Goal: Transaction & Acquisition: Book appointment/travel/reservation

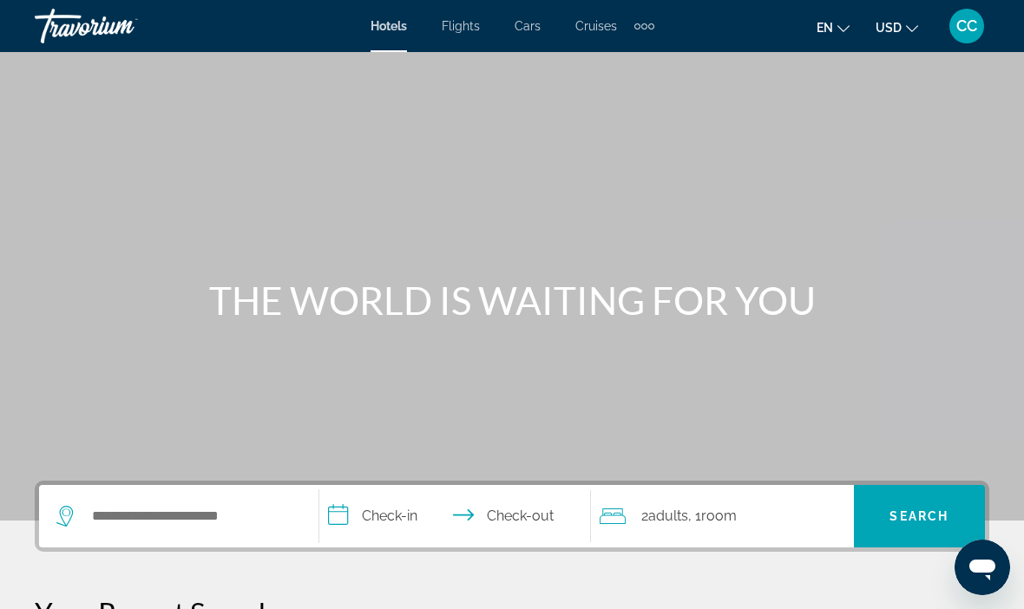
click at [643, 36] on div "Extra navigation items" at bounding box center [644, 26] width 20 height 26
click at [625, 74] on link "Activities" at bounding box center [615, 58] width 68 height 31
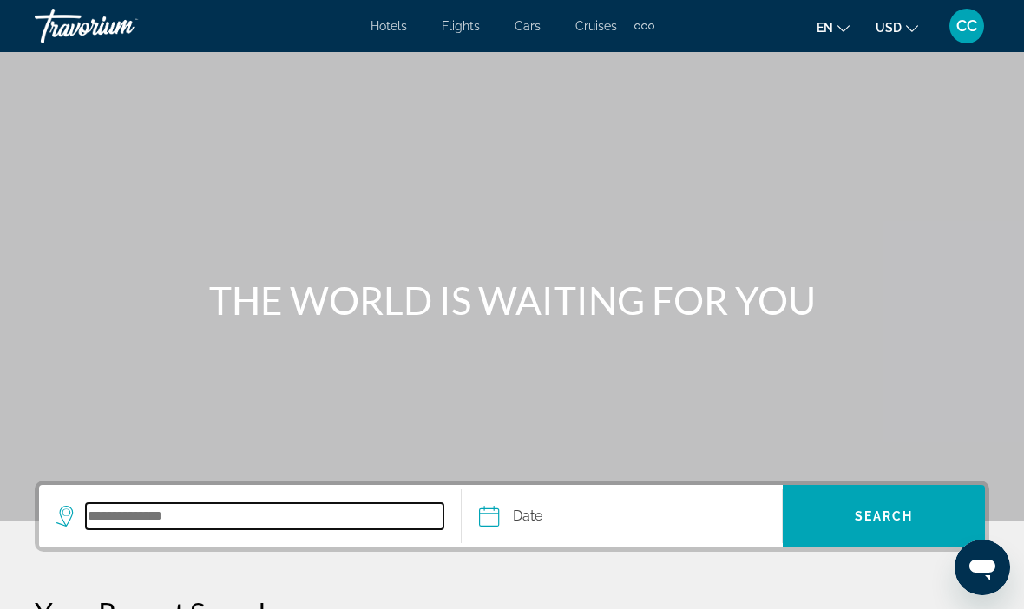
click at [104, 517] on input "Search destination" at bounding box center [265, 516] width 358 height 26
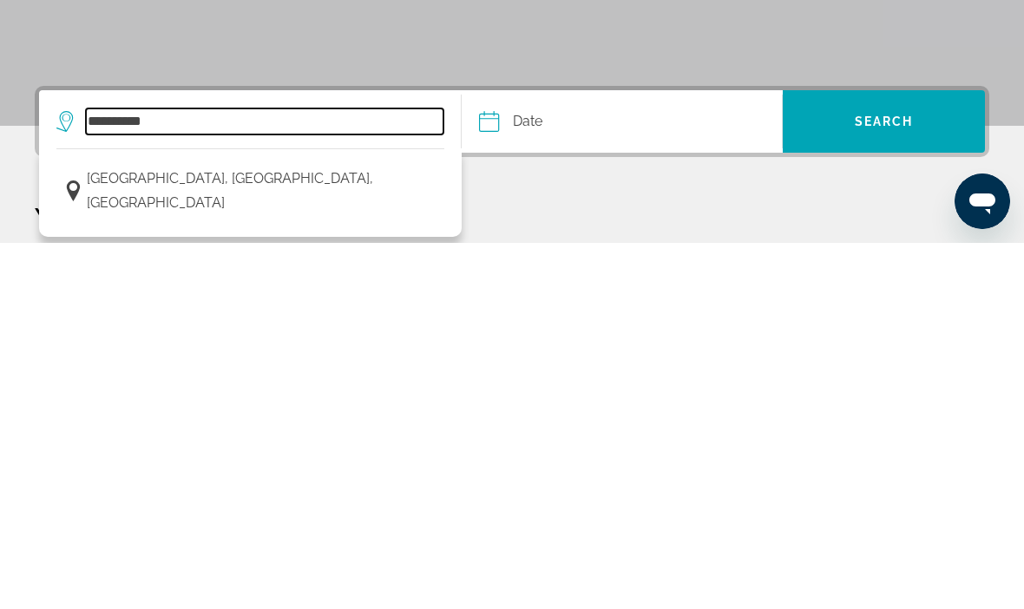
type input "*********"
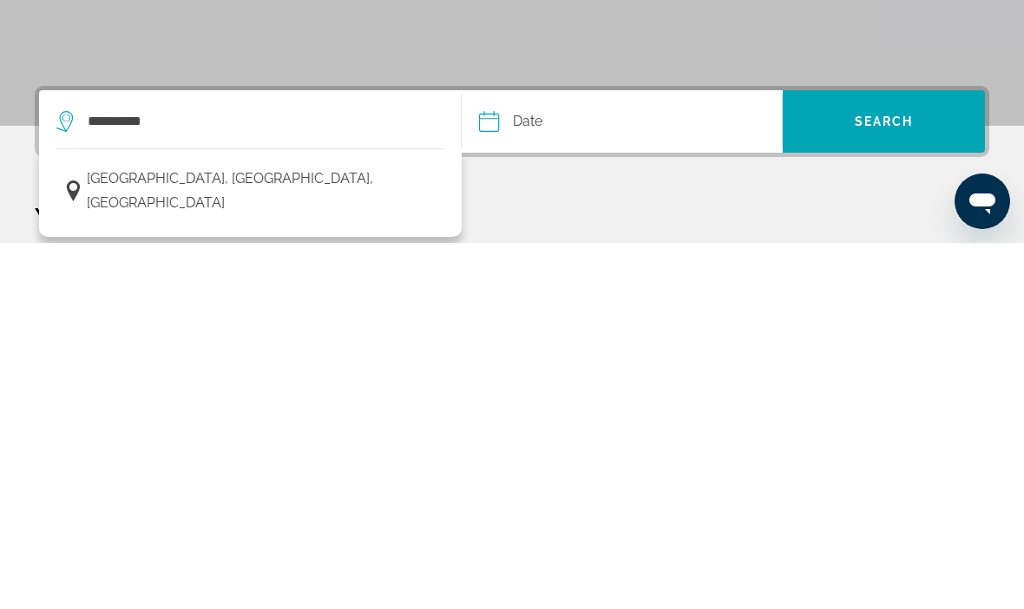
click at [554, 456] on input "Date" at bounding box center [554, 490] width 159 height 68
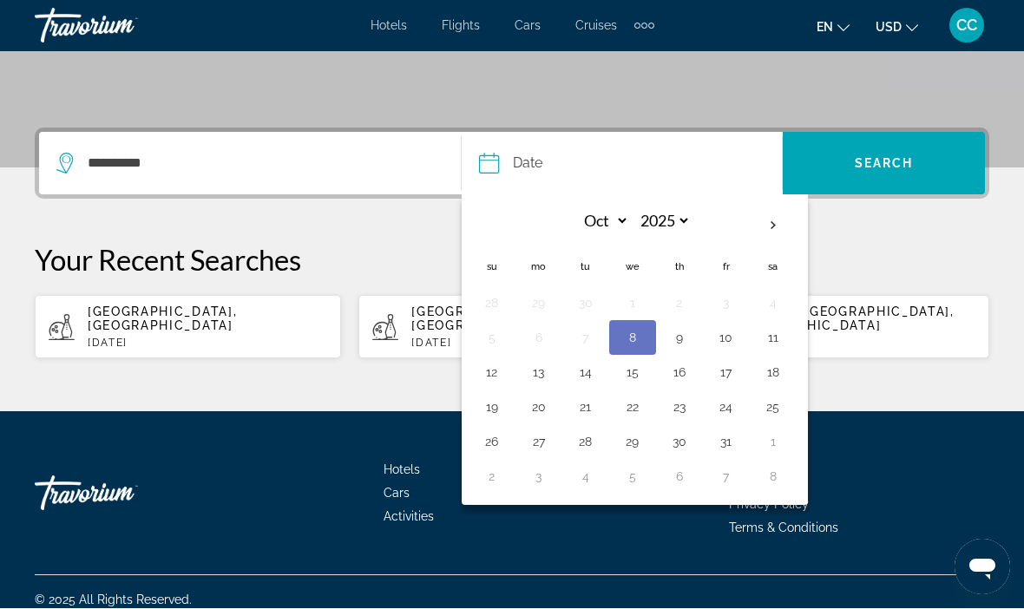
click at [531, 380] on button "13" at bounding box center [539, 373] width 28 height 24
type input "**********"
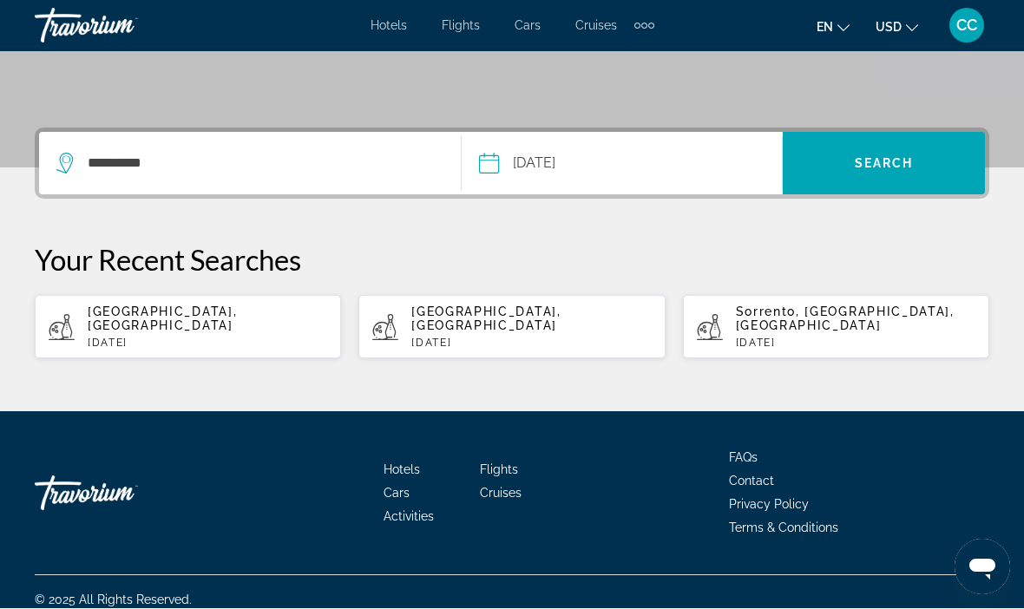
click at [837, 167] on span "Search" at bounding box center [884, 164] width 202 height 42
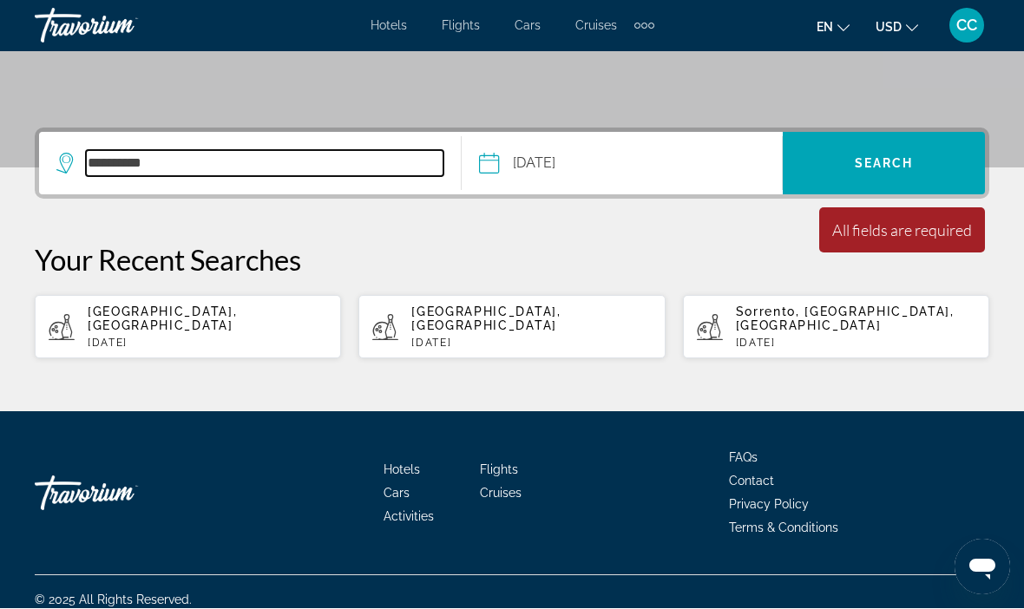
click at [123, 177] on input "*********" at bounding box center [265, 164] width 358 height 26
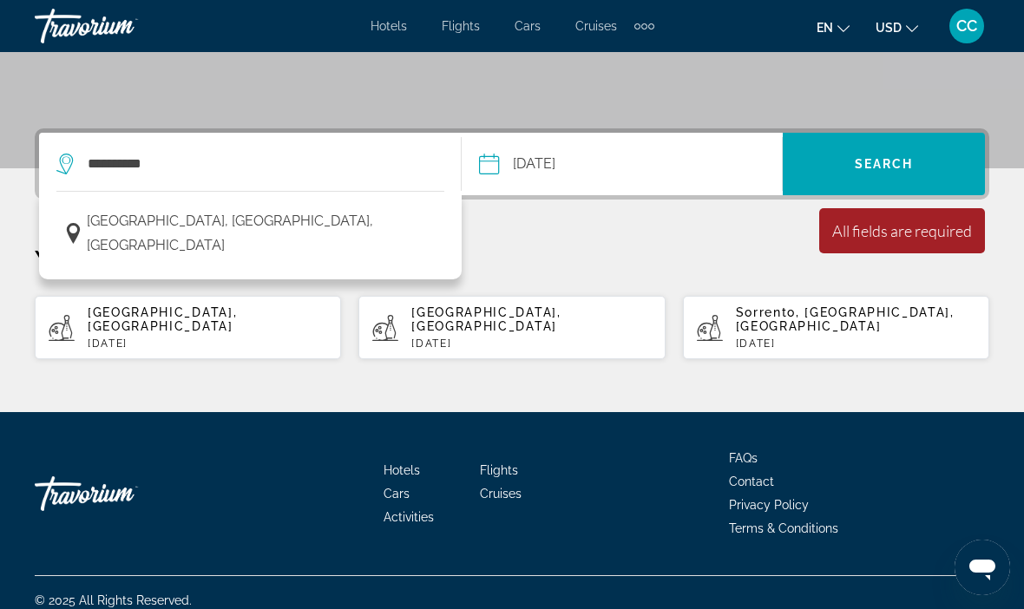
click at [170, 233] on span "[GEOGRAPHIC_DATA], [GEOGRAPHIC_DATA], [GEOGRAPHIC_DATA]" at bounding box center [261, 233] width 349 height 49
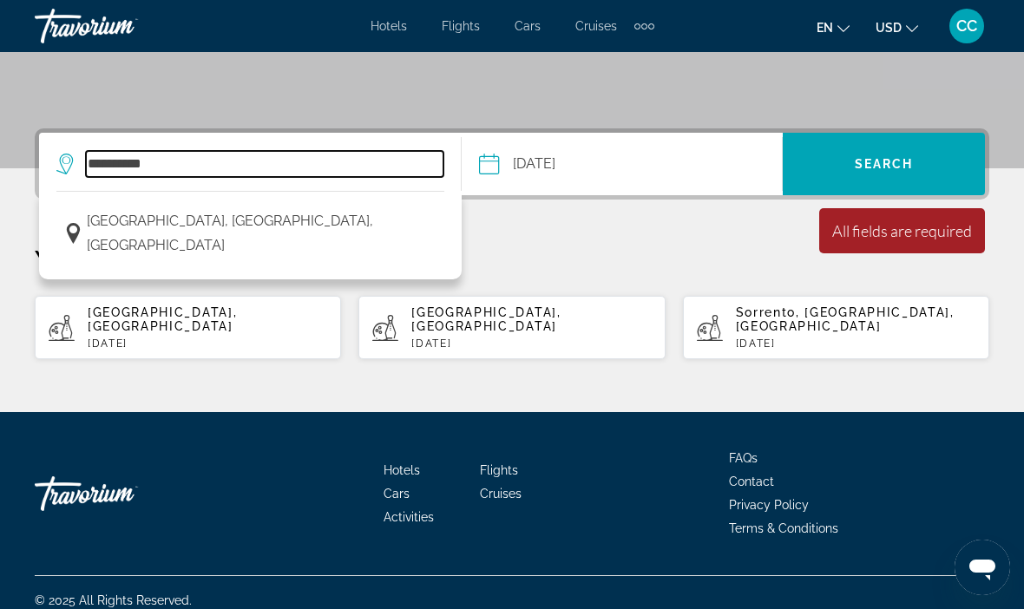
type input "**********"
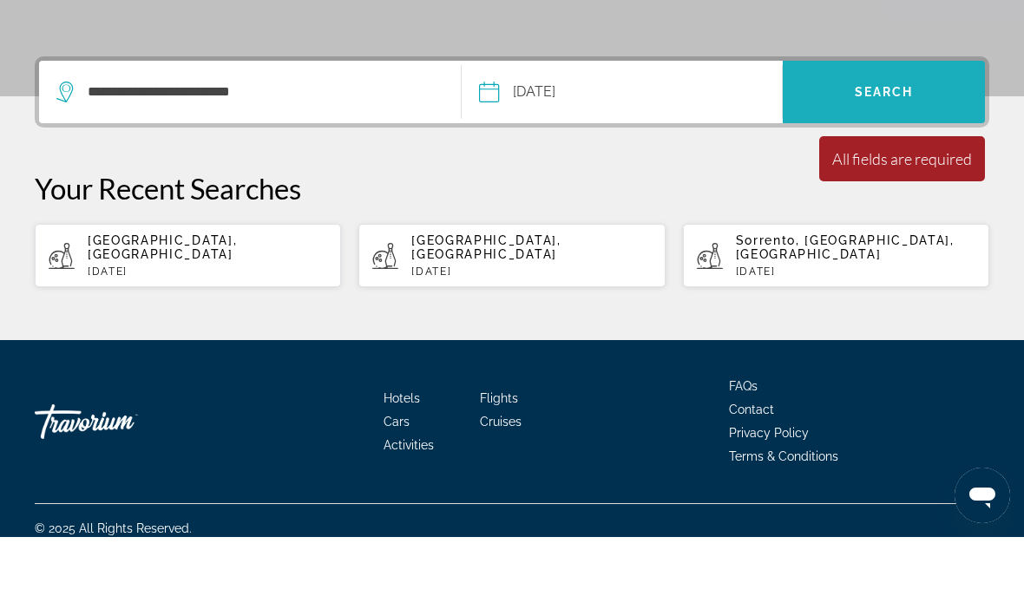
click at [825, 143] on span "Search" at bounding box center [884, 164] width 202 height 42
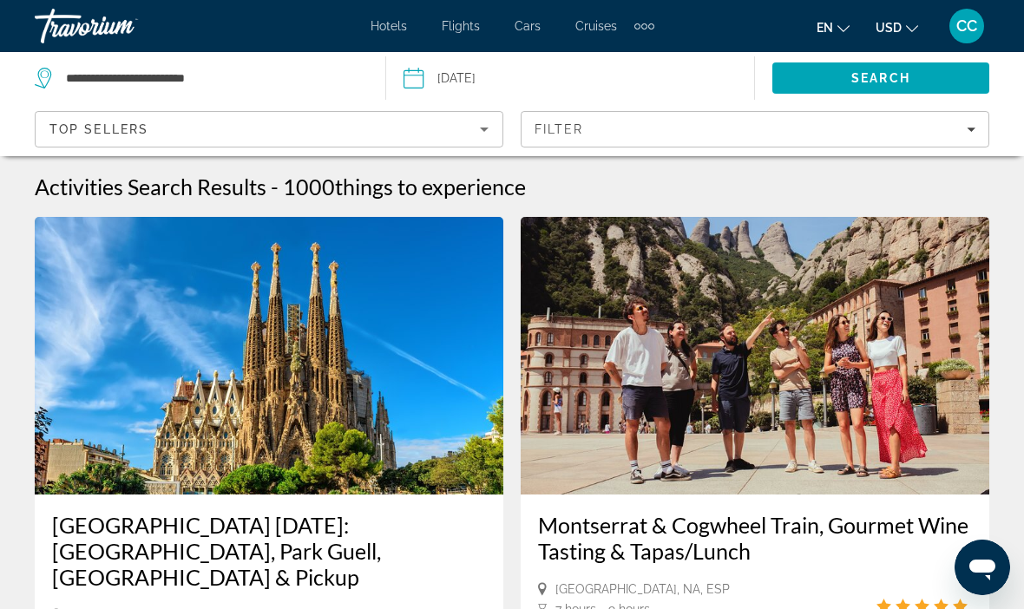
click at [575, 142] on span "Filters" at bounding box center [755, 129] width 467 height 42
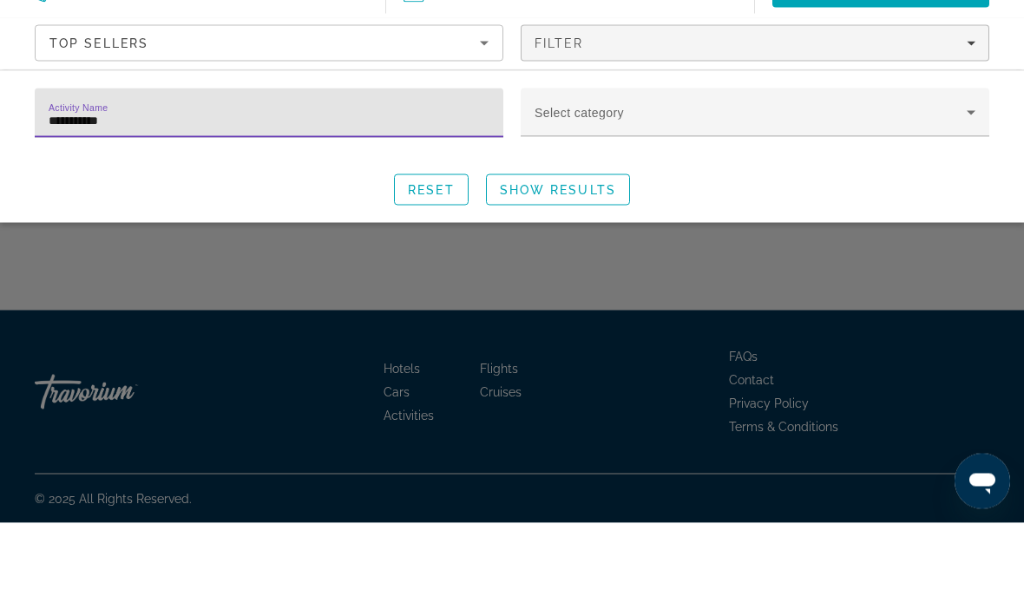
type input "**********"
click at [524, 279] on span "Show Results" at bounding box center [558, 276] width 116 height 14
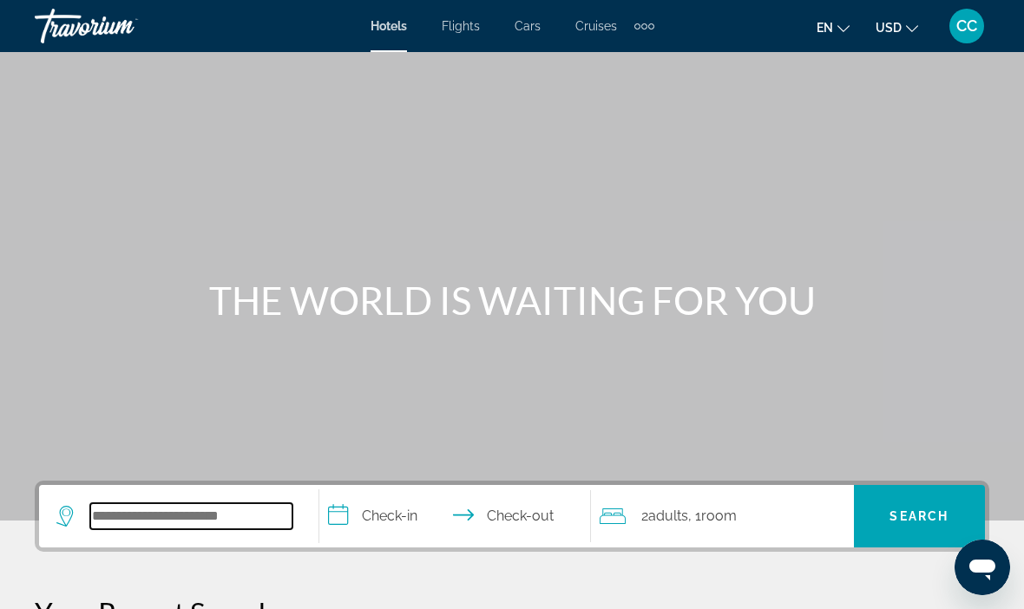
click at [110, 520] on input "Search hotel destination" at bounding box center [191, 516] width 202 height 26
type input "*"
click at [644, 30] on div "Extra navigation items" at bounding box center [644, 26] width 20 height 26
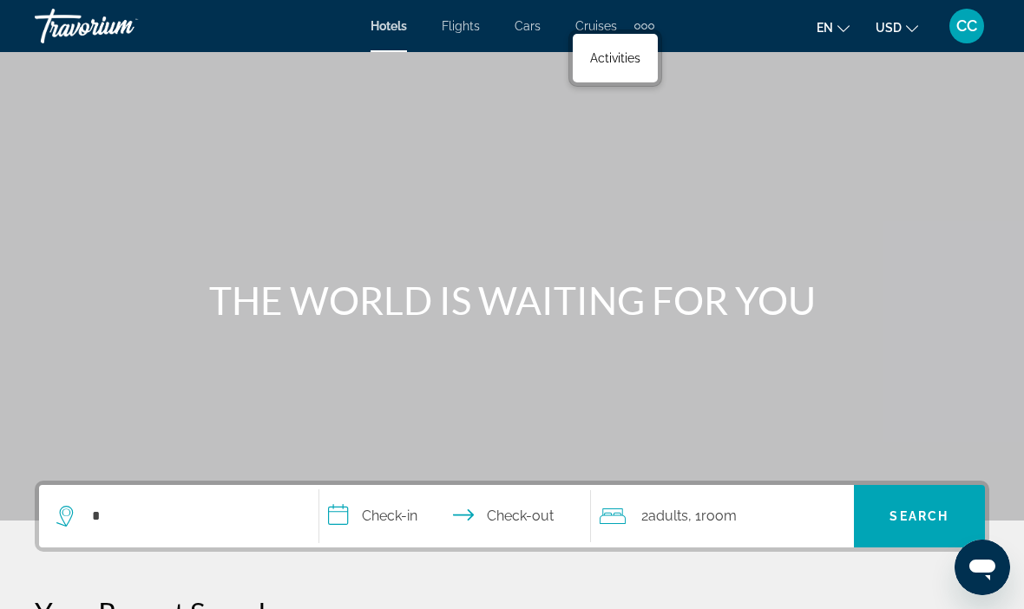
click at [601, 73] on link "Activities" at bounding box center [615, 58] width 68 height 31
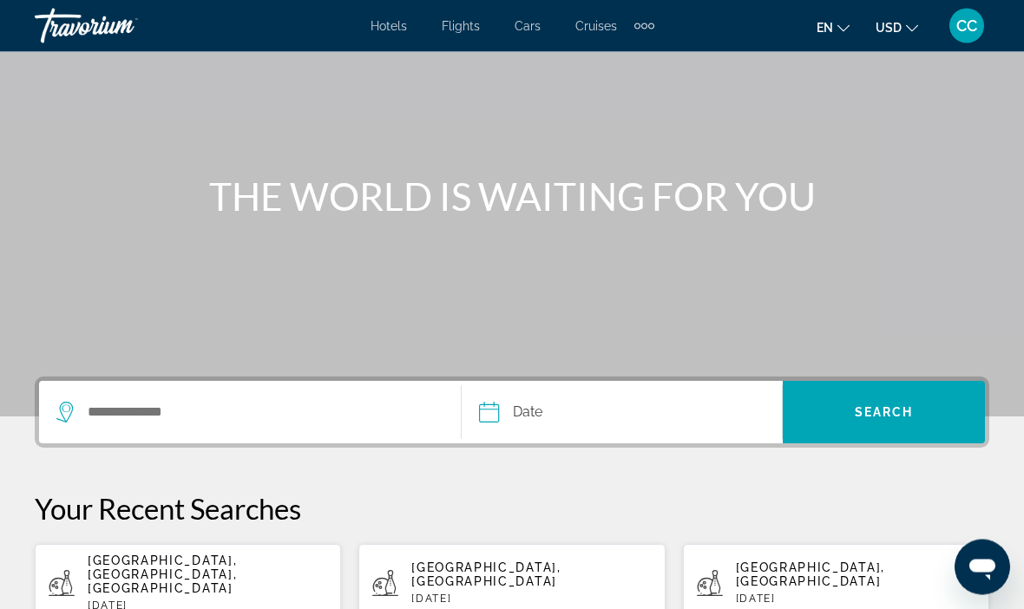
scroll to position [104, 0]
click at [148, 560] on span "[GEOGRAPHIC_DATA], [GEOGRAPHIC_DATA], [GEOGRAPHIC_DATA]" at bounding box center [162, 575] width 149 height 42
type input "**********"
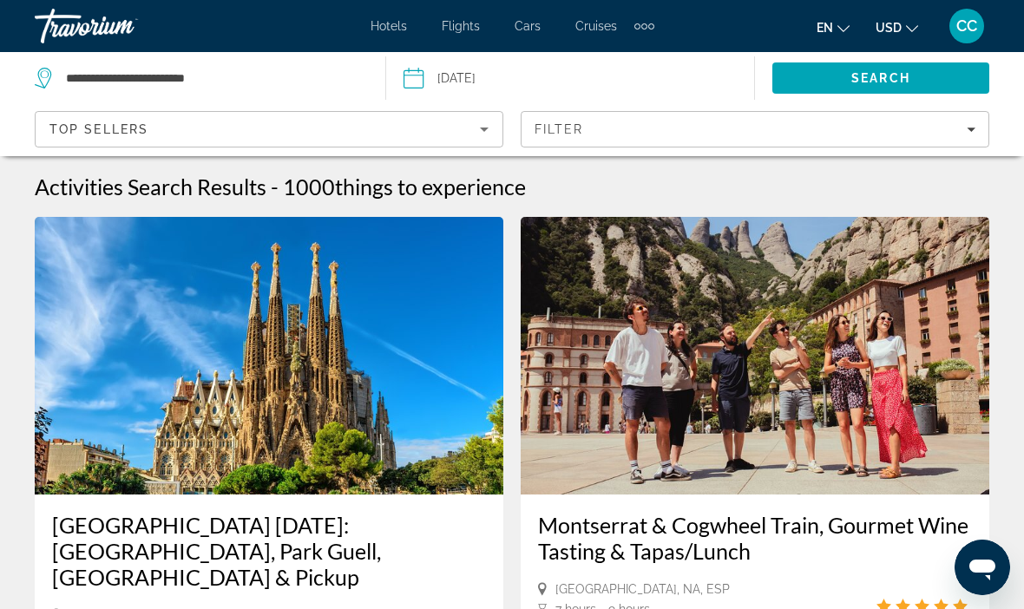
click at [470, 134] on div "Top Sellers" at bounding box center [264, 129] width 430 height 21
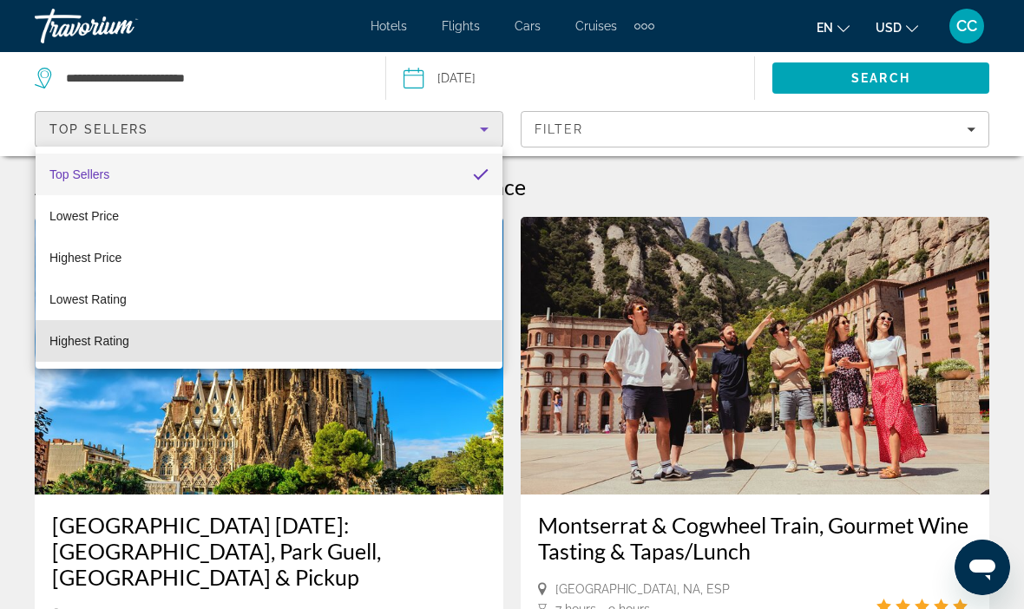
click at [70, 339] on span "Highest Rating" at bounding box center [89, 341] width 80 height 14
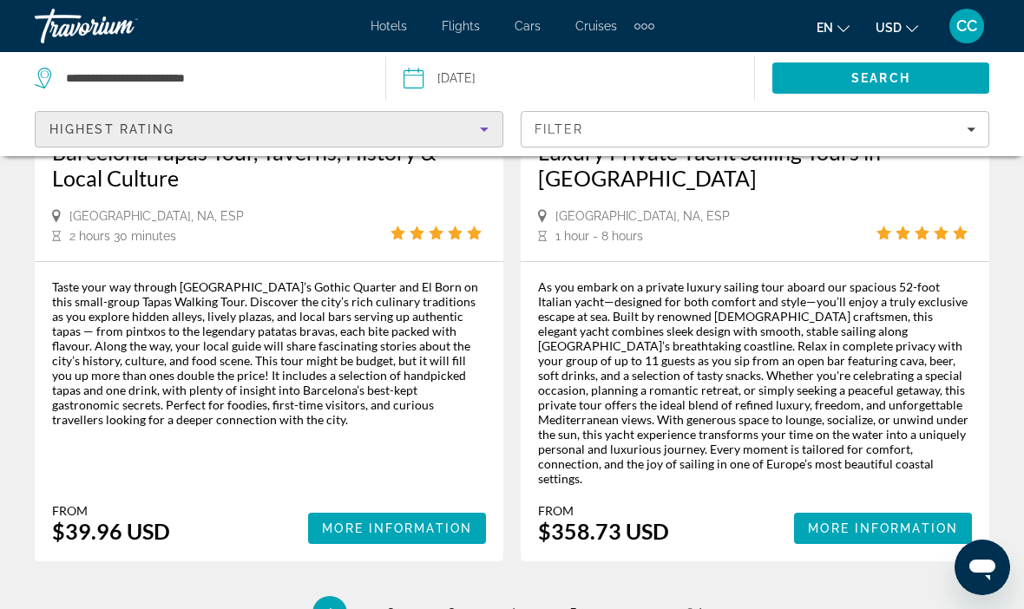
scroll to position [3837, 0]
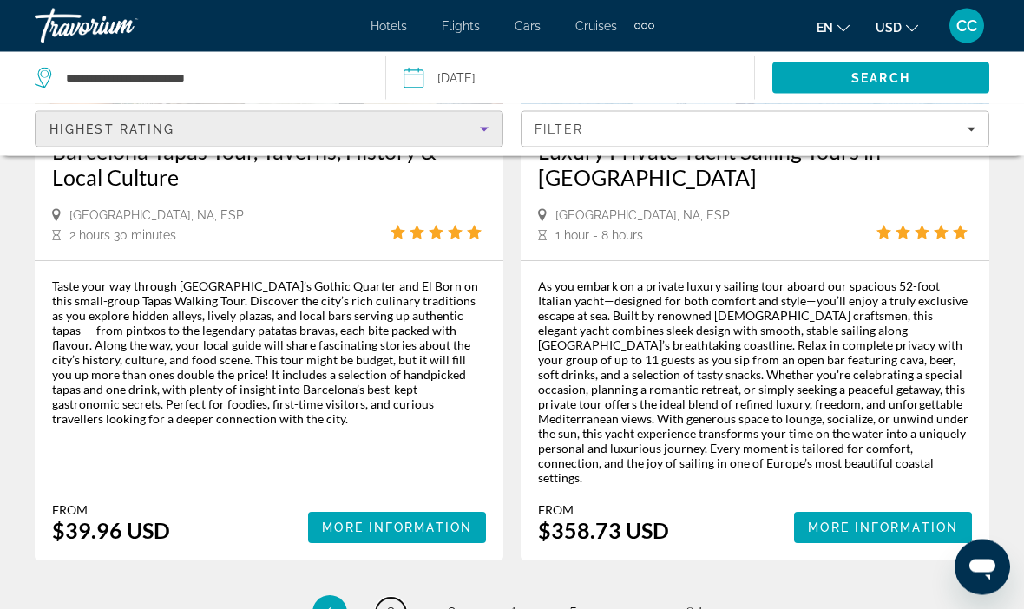
click at [386, 604] on span "2" at bounding box center [390, 613] width 9 height 19
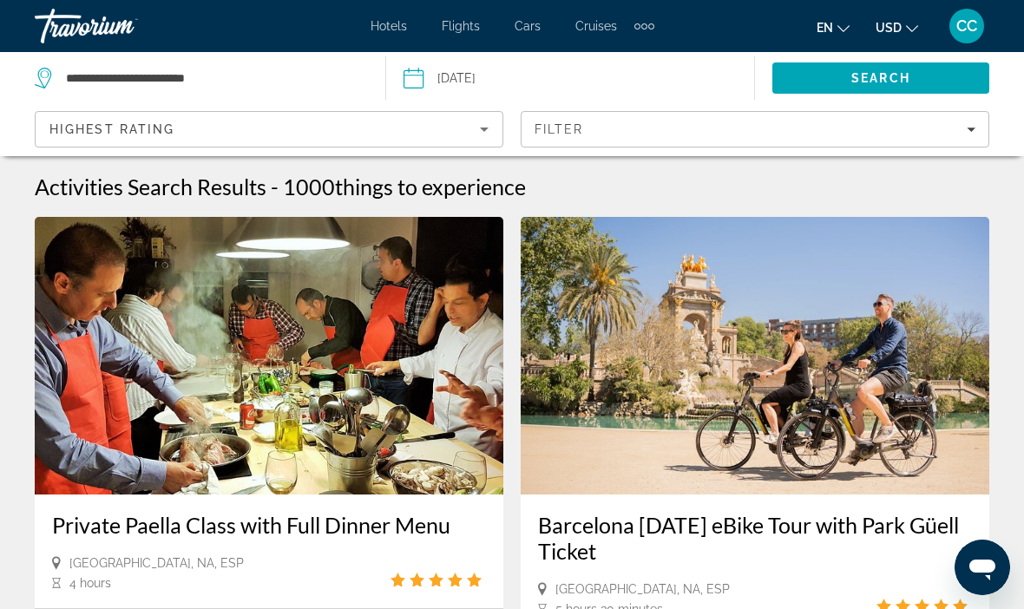
click at [481, 138] on icon "Sort by" at bounding box center [484, 129] width 21 height 21
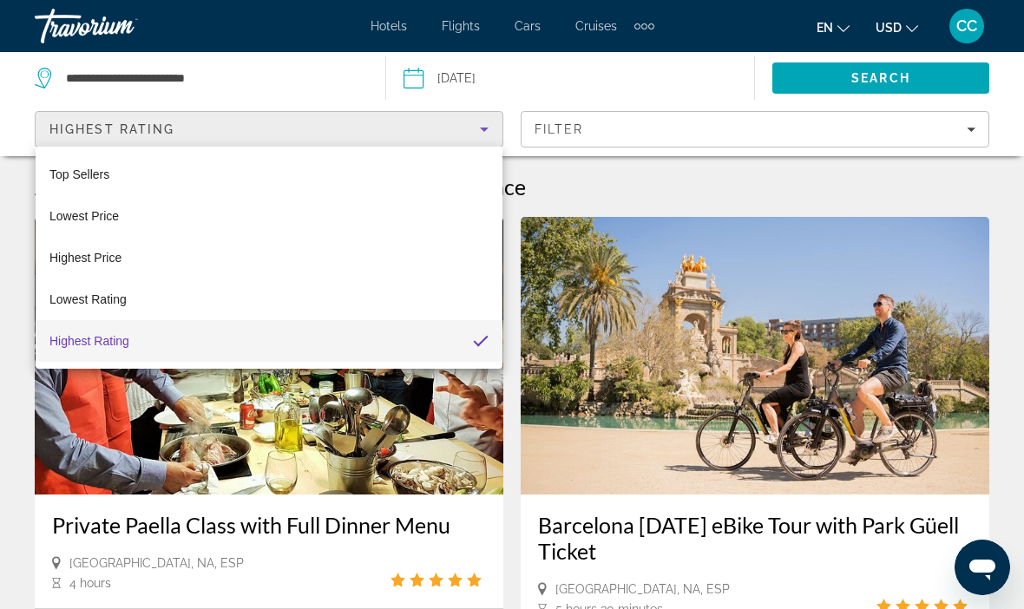
click at [584, 141] on div at bounding box center [512, 304] width 1024 height 609
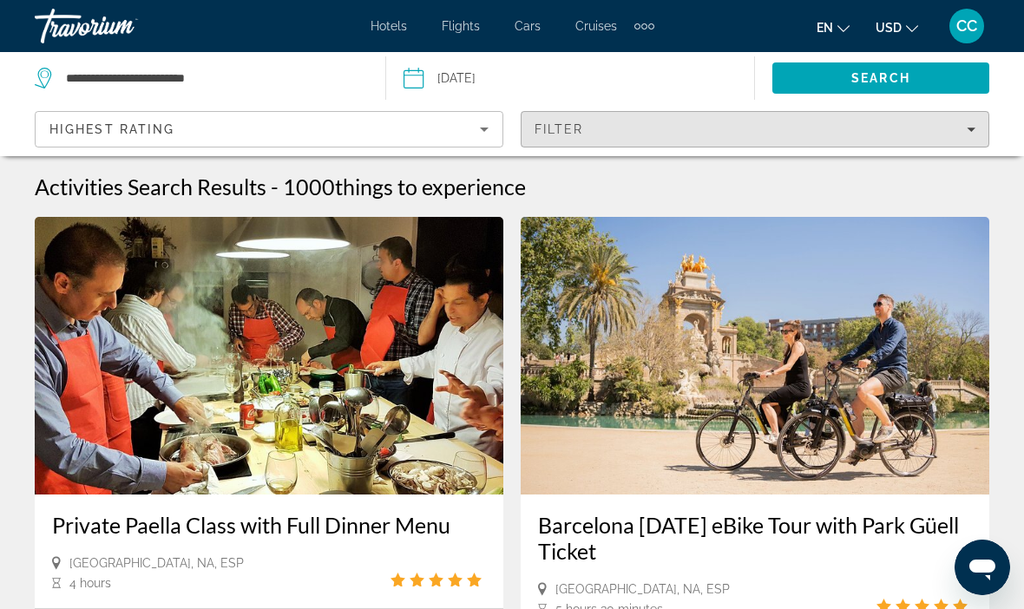
click at [569, 145] on span "Filters" at bounding box center [755, 129] width 467 height 42
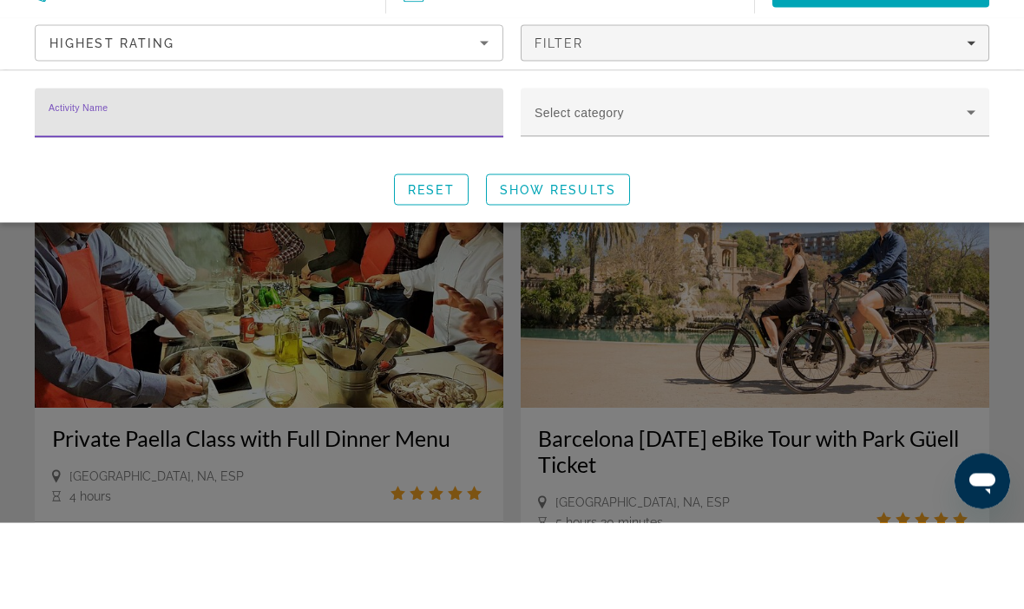
type input "*"
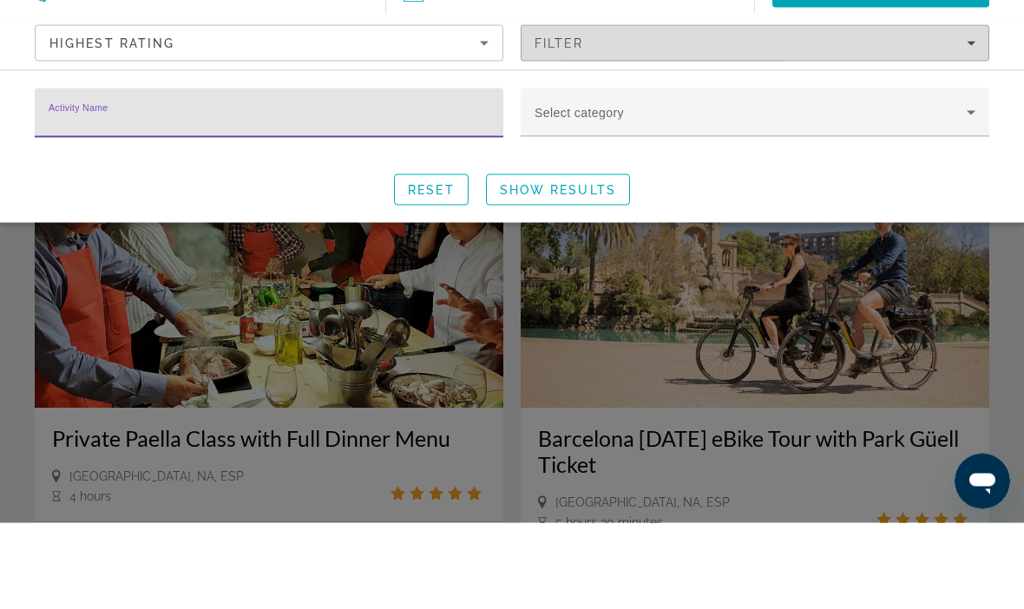
click at [557, 200] on span "Search widget" at bounding box center [751, 205] width 432 height 21
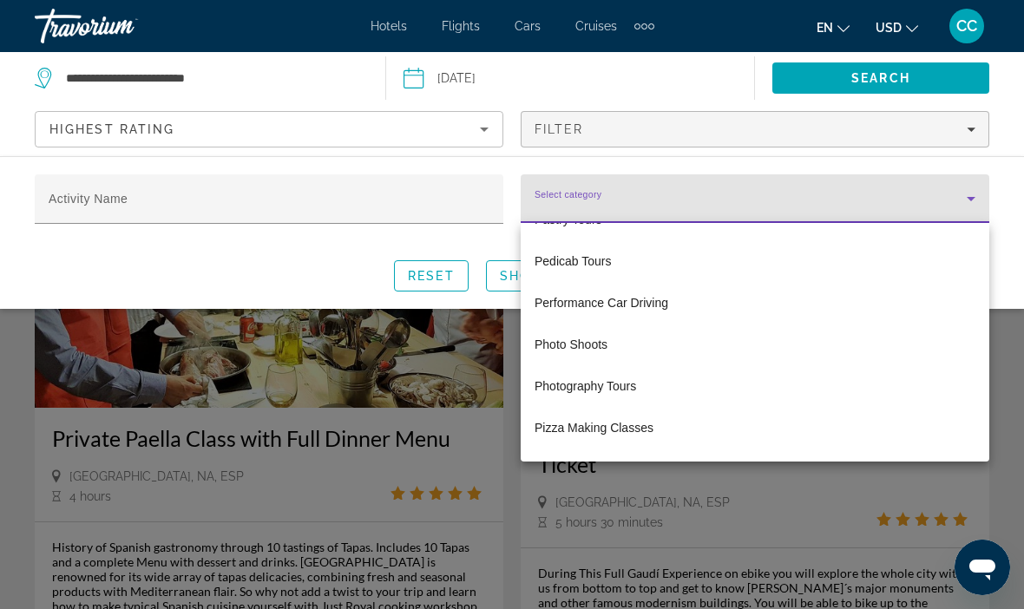
scroll to position [5113, 0]
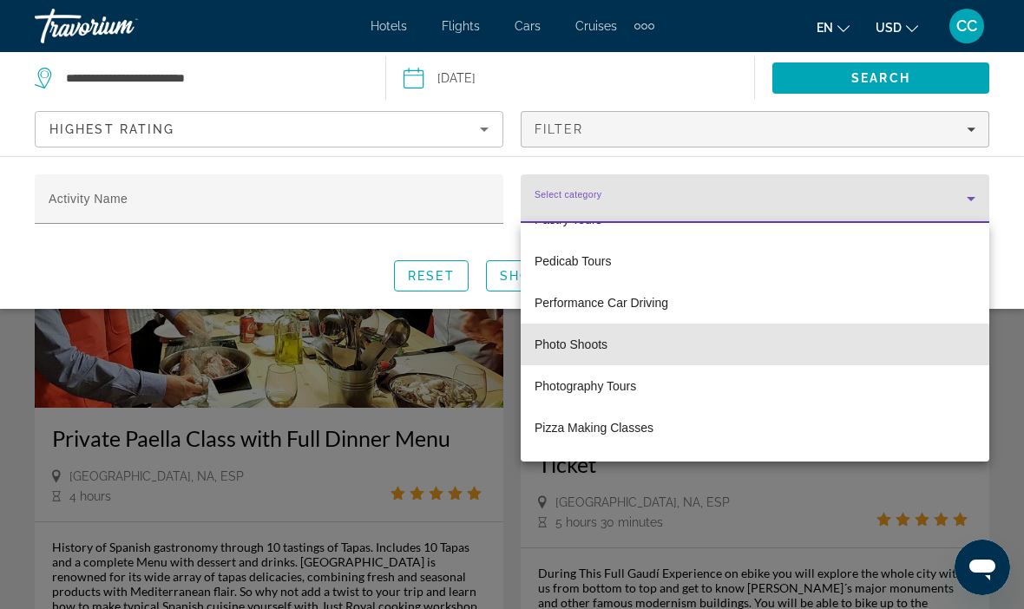
click at [552, 355] on mat-option "Photo Shoots" at bounding box center [755, 345] width 469 height 42
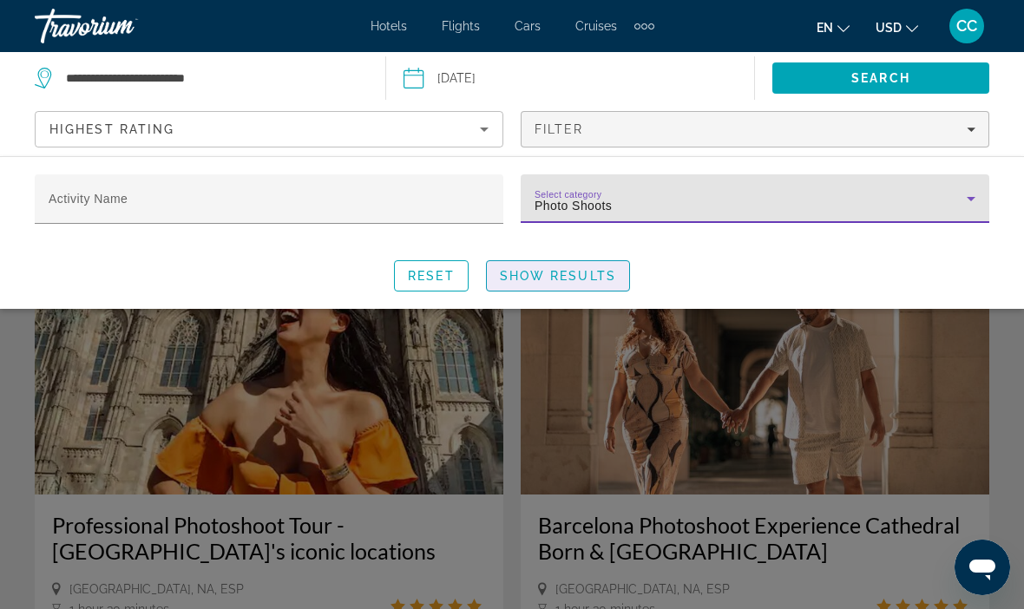
click at [524, 363] on div "Search widget" at bounding box center [512, 431] width 1024 height 358
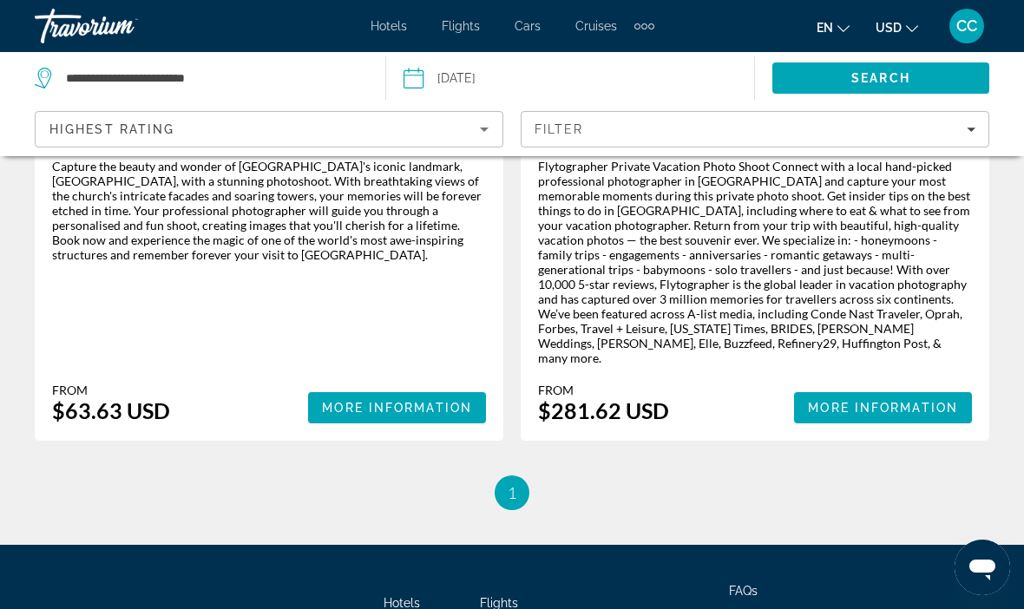
scroll to position [3326, 0]
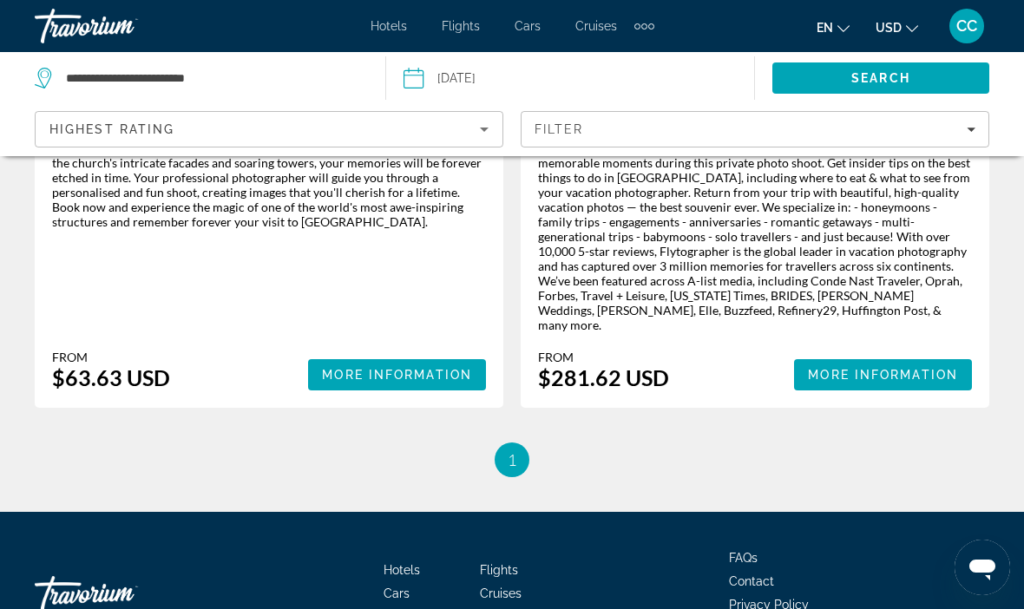
click at [54, 443] on ul "1 / 1 You're on page 1" at bounding box center [512, 460] width 955 height 35
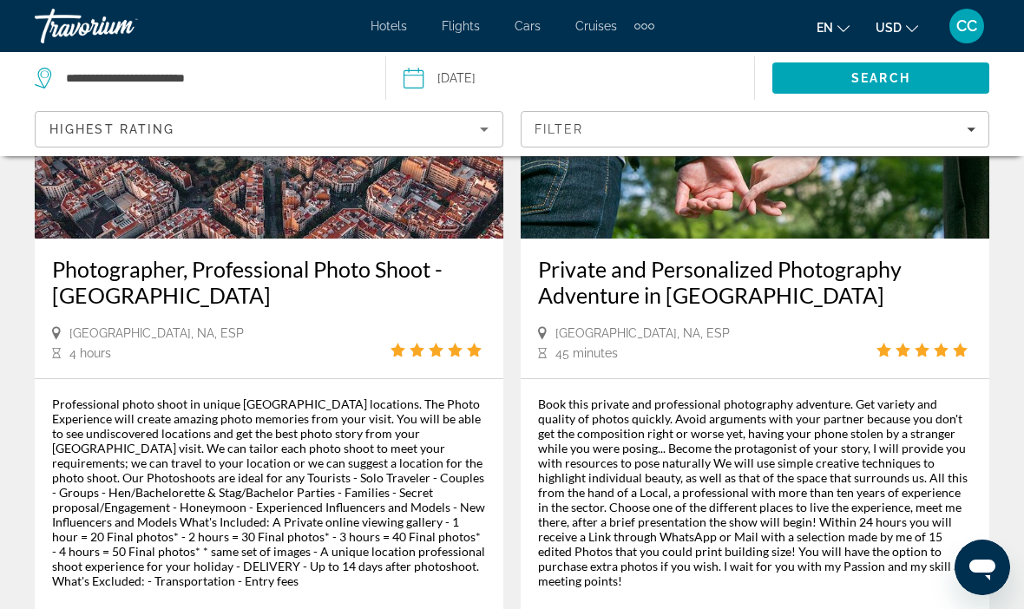
scroll to position [2317, 0]
click at [187, 397] on div "Professional photo shoot in unique [GEOGRAPHIC_DATA] locations. The Photo Exper…" at bounding box center [269, 493] width 434 height 192
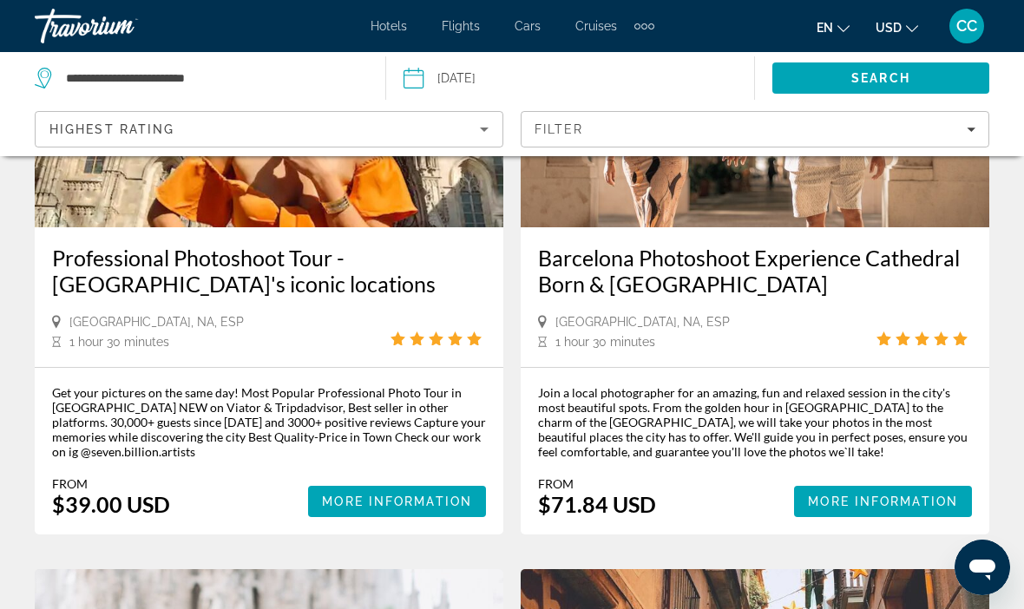
scroll to position [261, 0]
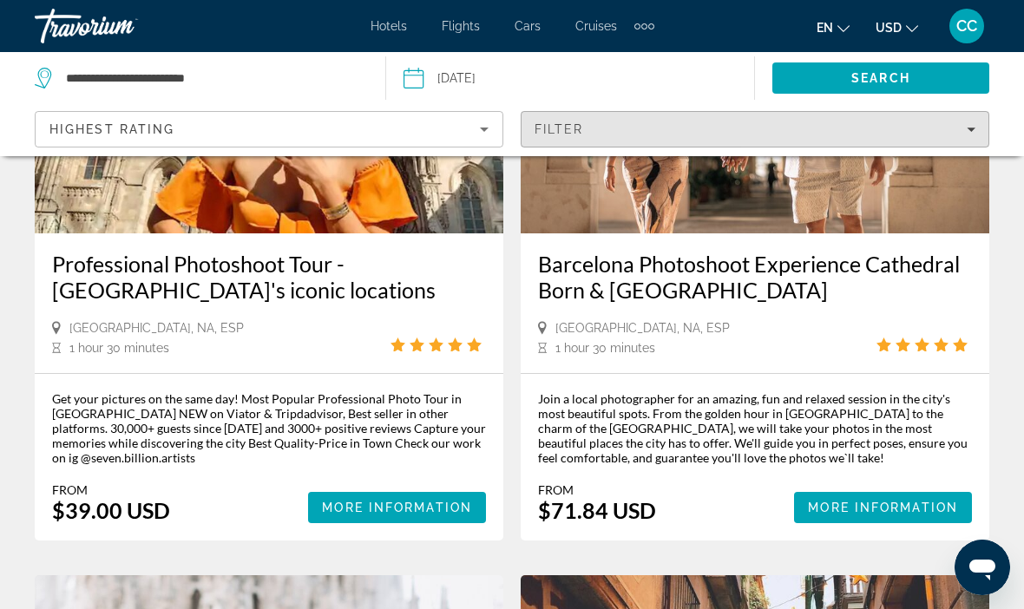
click at [969, 139] on span "Filters" at bounding box center [755, 129] width 467 height 42
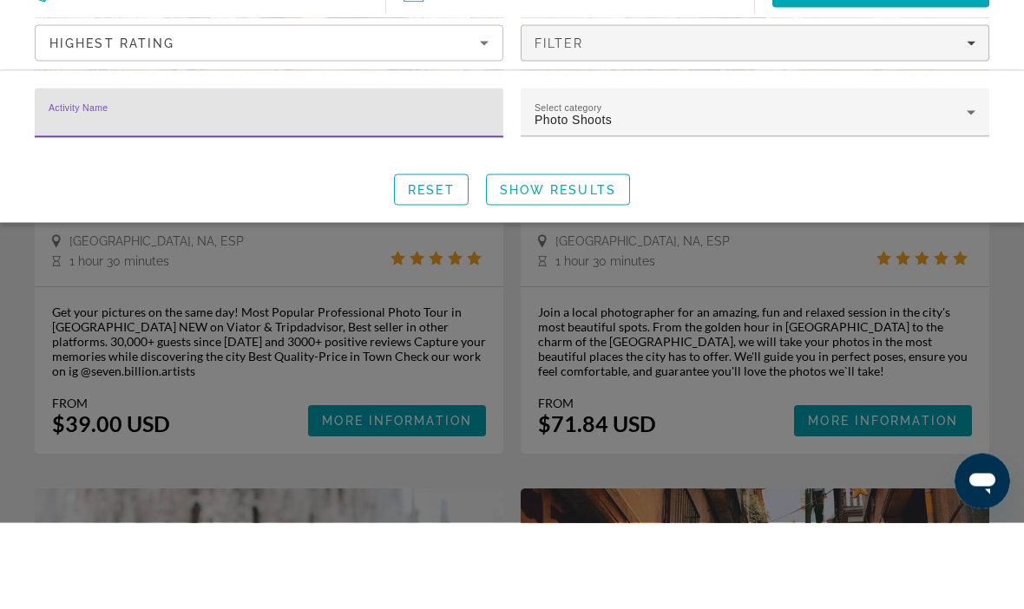
click at [629, 195] on div "Photo Shoots" at bounding box center [751, 205] width 432 height 21
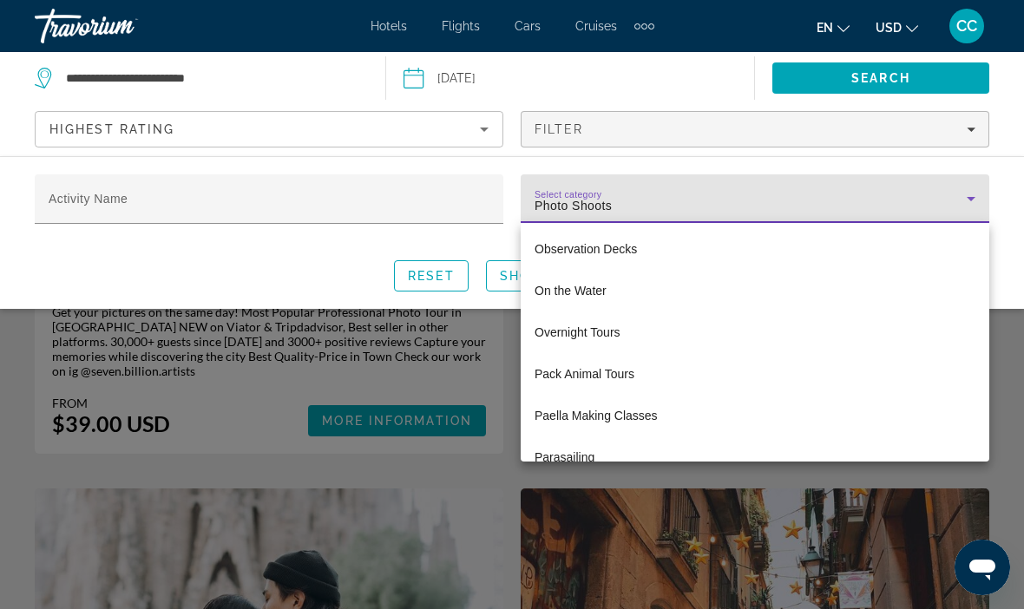
scroll to position [4832, 0]
